Goal: Task Accomplishment & Management: Use online tool/utility

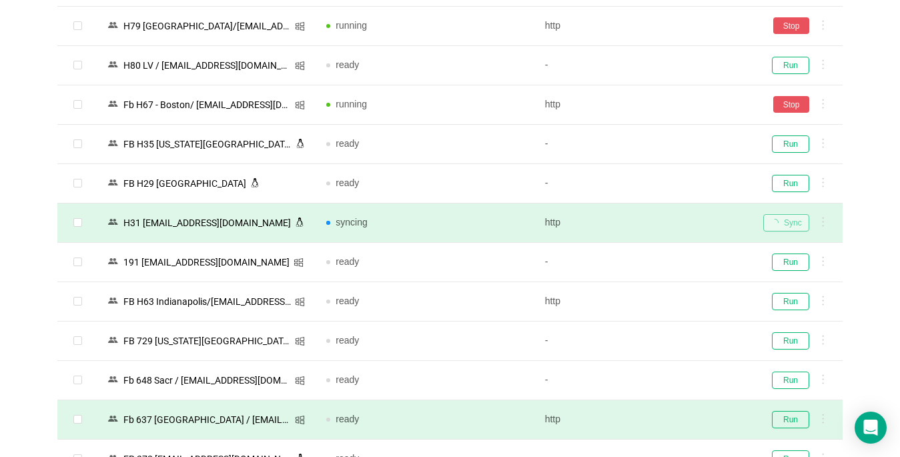
scroll to position [2067, 0]
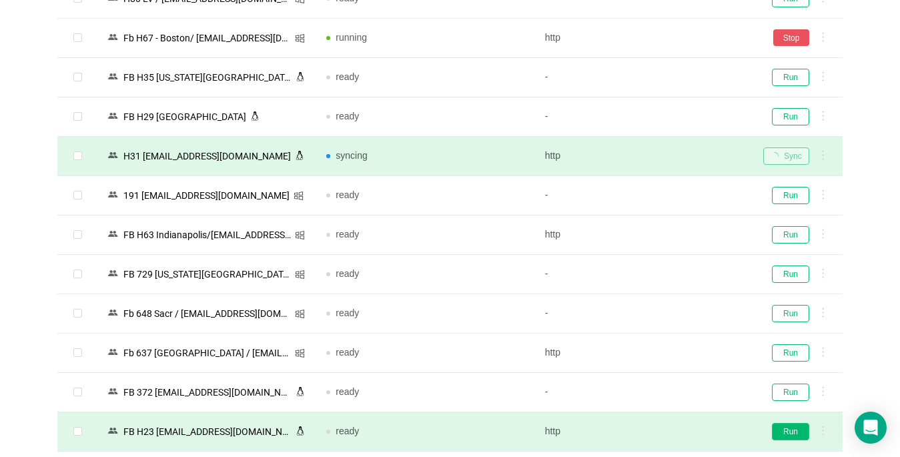
click at [786, 428] on button "Run" at bounding box center [790, 431] width 37 height 17
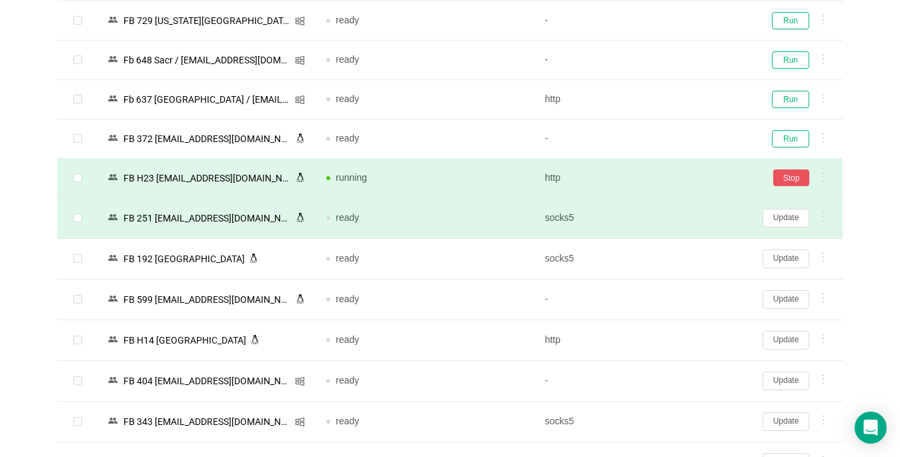
scroll to position [2334, 0]
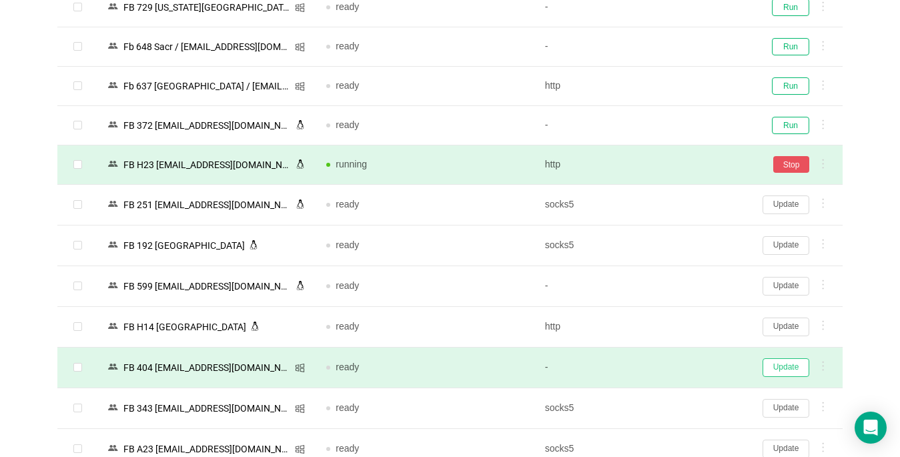
click at [778, 362] on button "Update" at bounding box center [786, 367] width 47 height 19
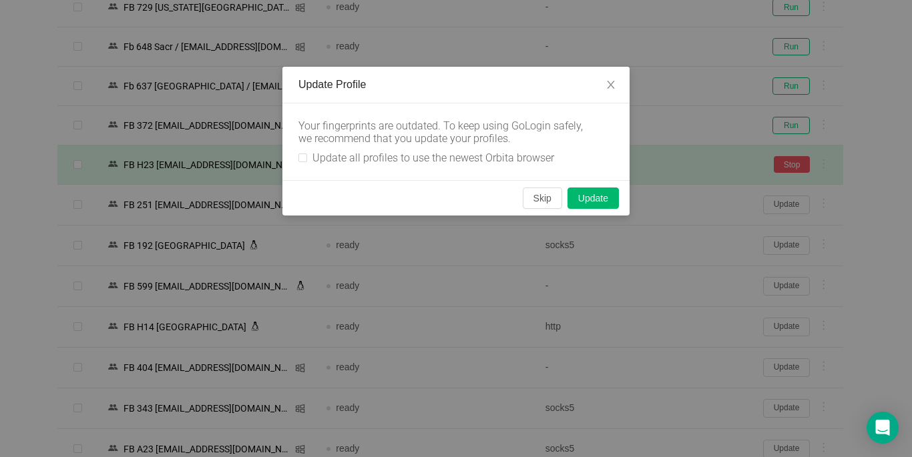
click at [297, 155] on div "Your fingerprints are outdated. To keep using GoLogin safely, we recommend that…" at bounding box center [455, 141] width 347 height 77
click at [297, 156] on div "Your fingerprints are outdated. To keep using GoLogin safely, we recommend that…" at bounding box center [455, 141] width 347 height 77
click at [302, 158] on input "Update all profiles to use the newest Orbita browser" at bounding box center [302, 157] width 9 height 9
checkbox input "true"
click at [537, 199] on button "Skip" at bounding box center [542, 198] width 39 height 21
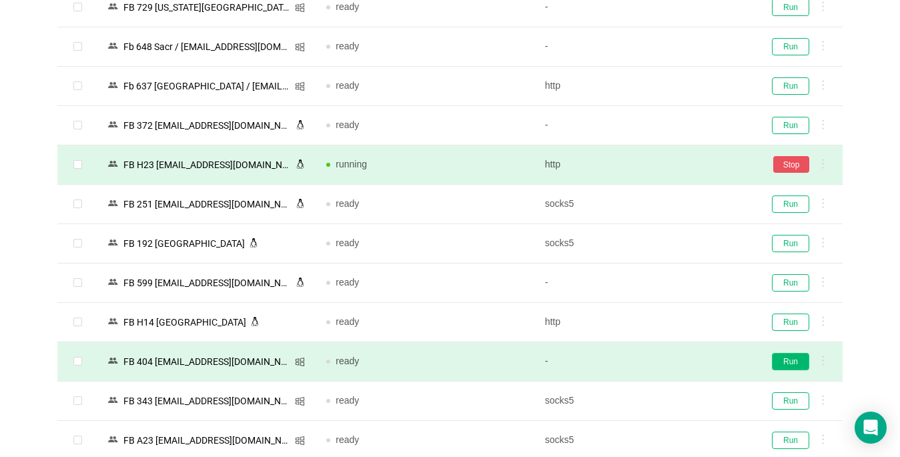
click at [799, 360] on button "Run" at bounding box center [790, 361] width 37 height 17
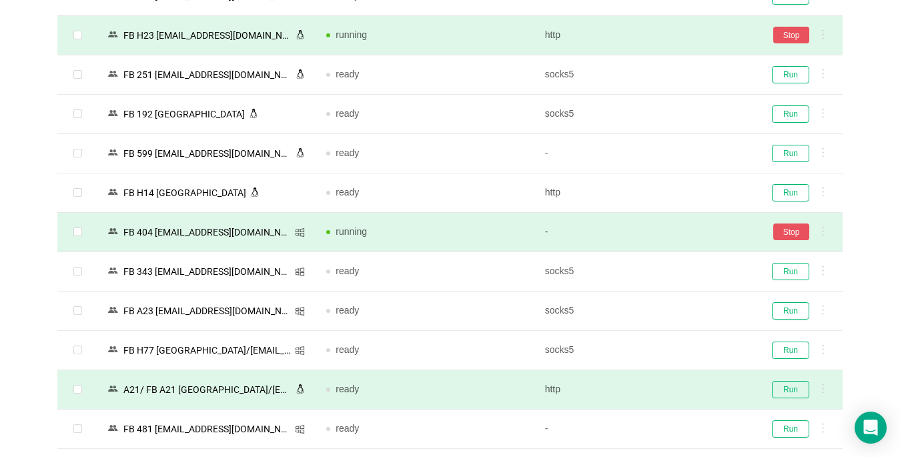
scroll to position [2467, 0]
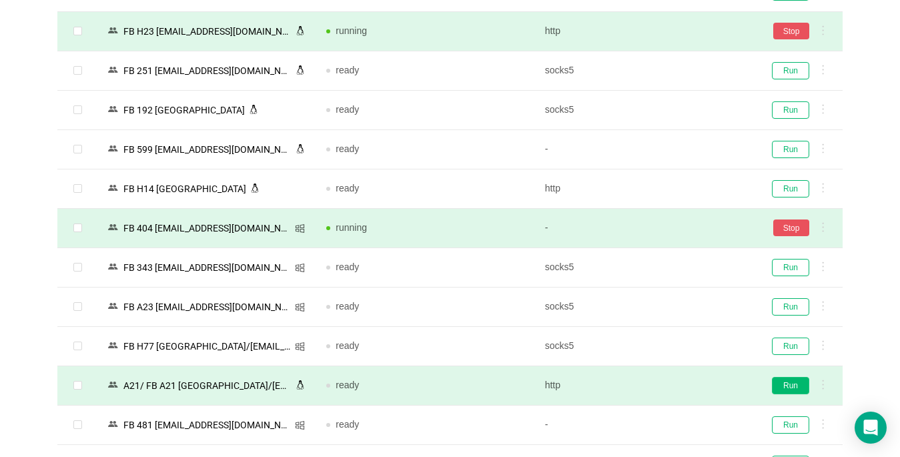
click at [784, 387] on button "Run" at bounding box center [790, 385] width 37 height 17
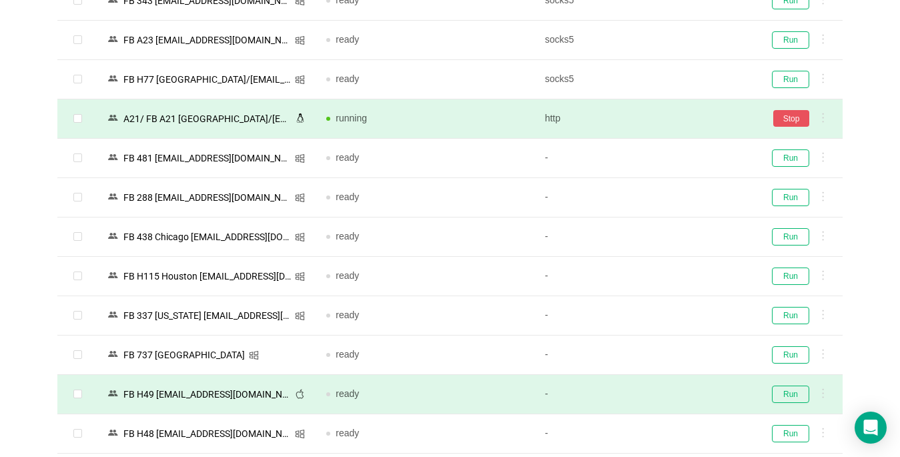
scroll to position [2801, 0]
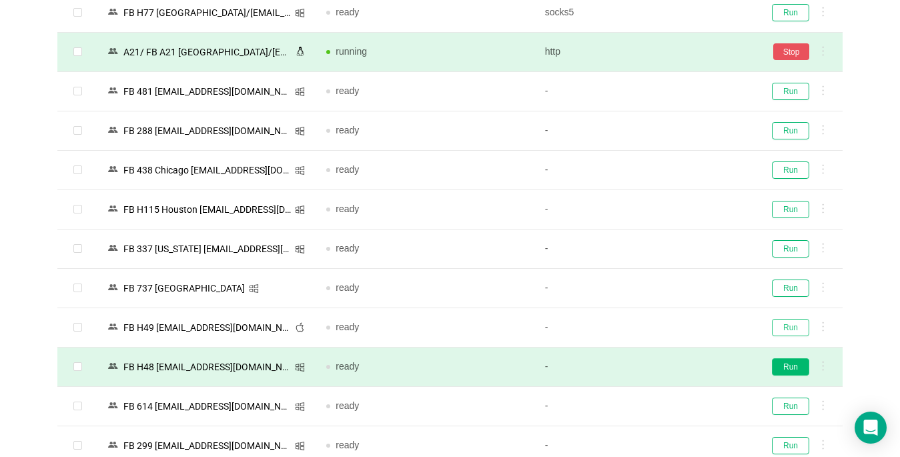
drag, startPoint x: 783, startPoint y: 331, endPoint x: 794, endPoint y: 370, distance: 41.0
click at [784, 331] on button "Run" at bounding box center [790, 327] width 37 height 17
click at [794, 371] on button "Run" at bounding box center [790, 366] width 37 height 17
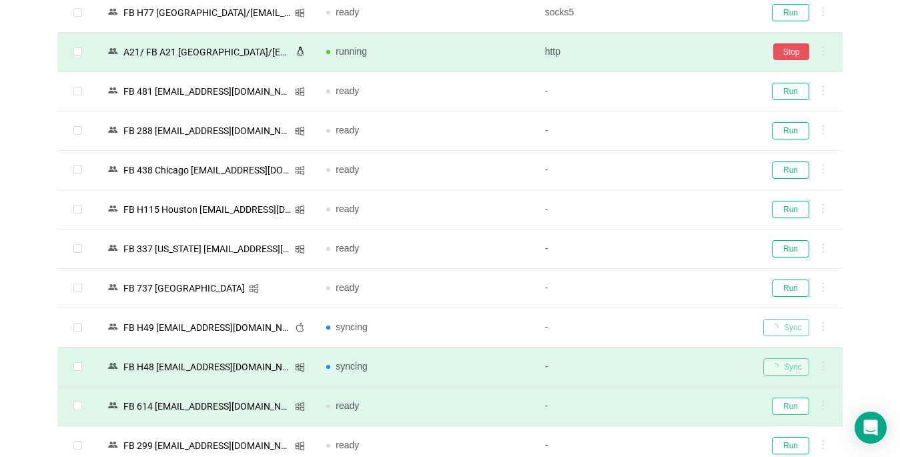
click at [782, 405] on button "Run" at bounding box center [790, 406] width 37 height 17
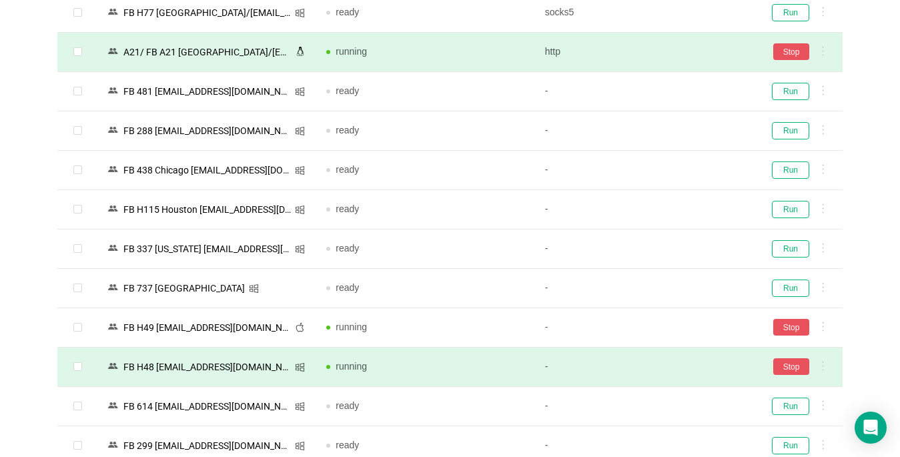
scroll to position [2986, 0]
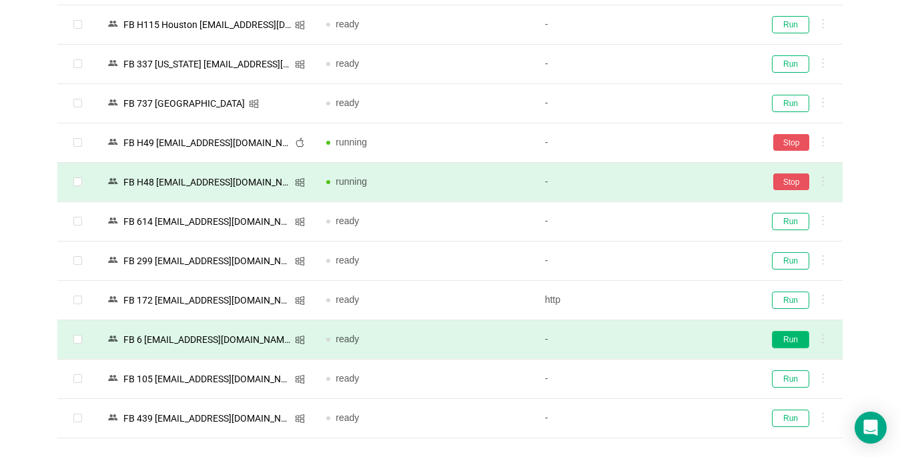
click at [790, 342] on button "Run" at bounding box center [790, 339] width 37 height 17
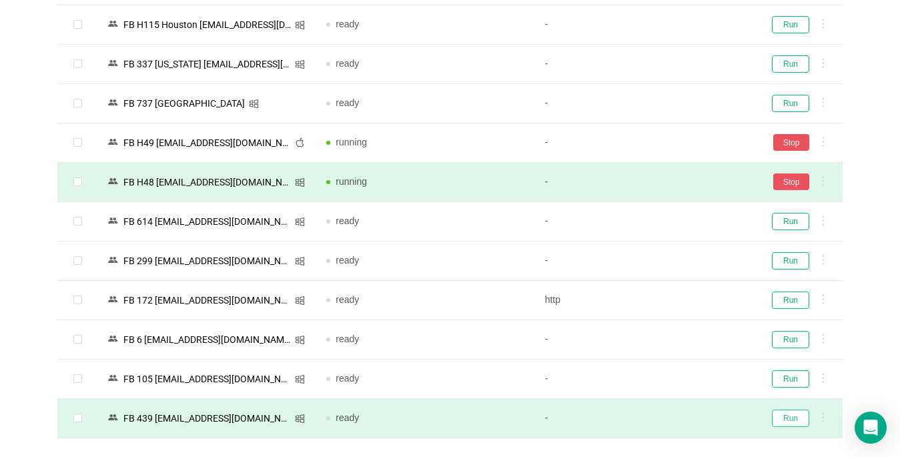
click at [793, 417] on button "Run" at bounding box center [790, 418] width 37 height 17
